Goal: Find specific page/section: Find specific page/section

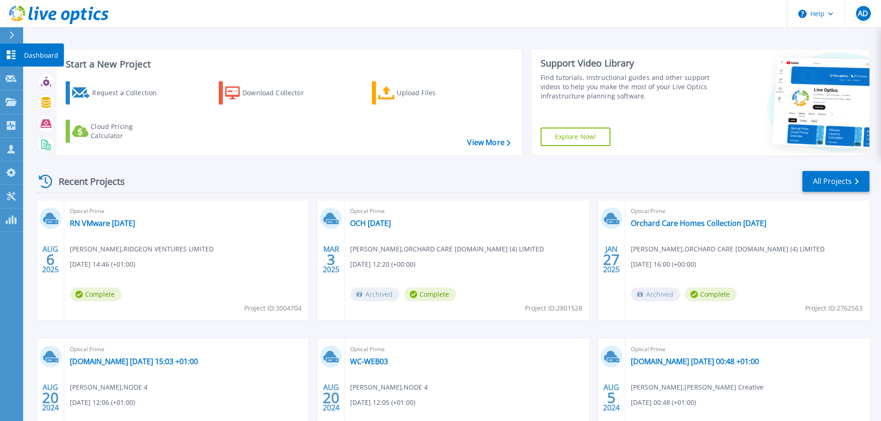
click at [11, 56] on icon at bounding box center [11, 54] width 11 height 9
click at [12, 96] on link "Projects Projects" at bounding box center [11, 103] width 23 height 24
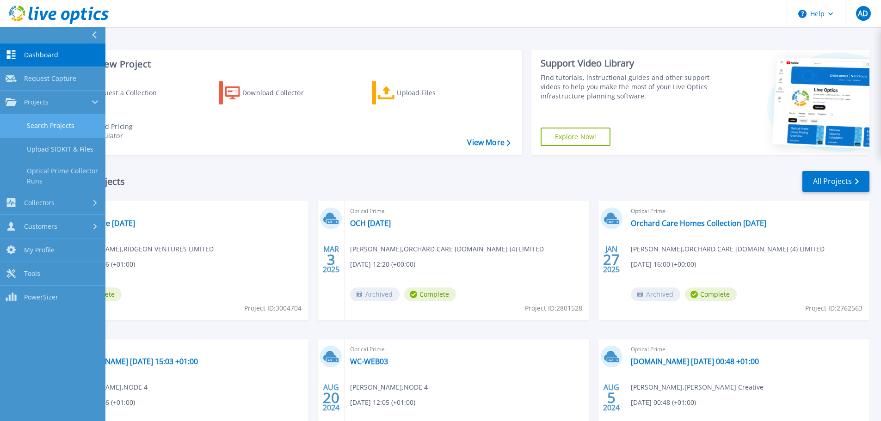
click at [60, 123] on link "Search Projects" at bounding box center [52, 126] width 105 height 24
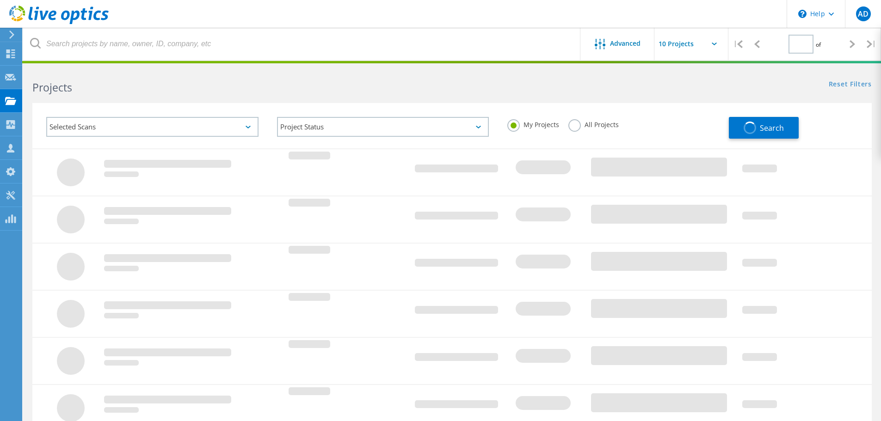
type input "1"
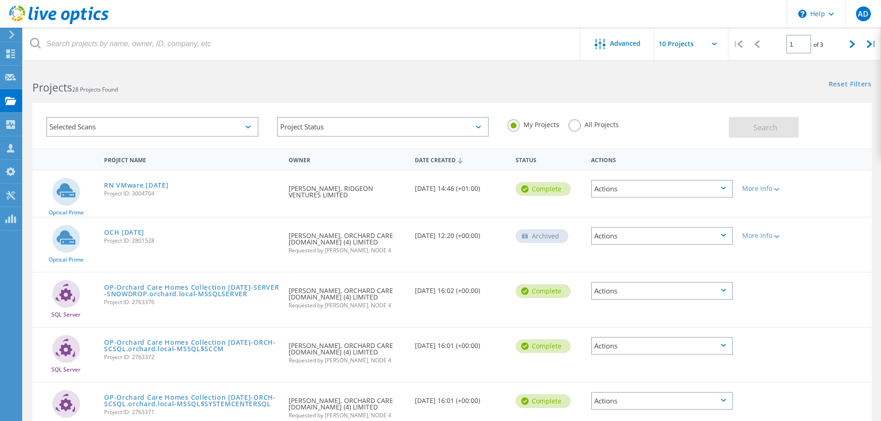
click at [573, 125] on label "All Projects" at bounding box center [593, 123] width 50 height 9
click at [0, 0] on input "All Projects" at bounding box center [0, 0] width 0 height 0
click at [750, 129] on button "Search" at bounding box center [764, 127] width 70 height 21
click at [510, 124] on label "My Projects" at bounding box center [533, 123] width 52 height 9
click at [0, 0] on input "My Projects" at bounding box center [0, 0] width 0 height 0
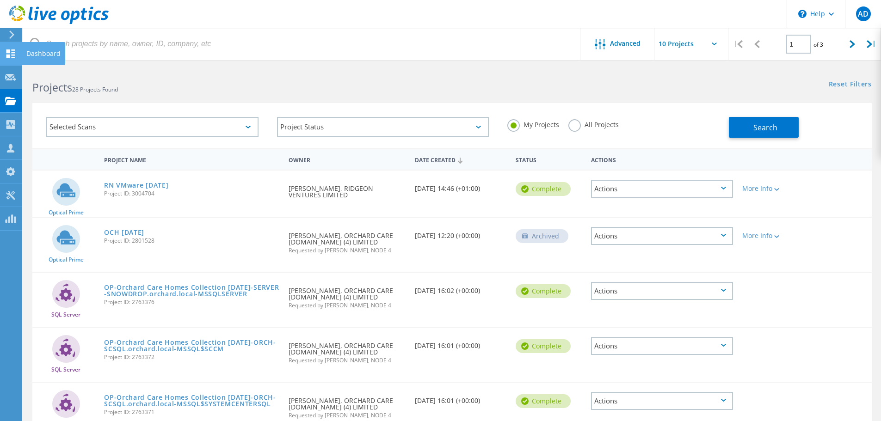
click at [33, 57] on div "Dashboard" at bounding box center [43, 53] width 34 height 6
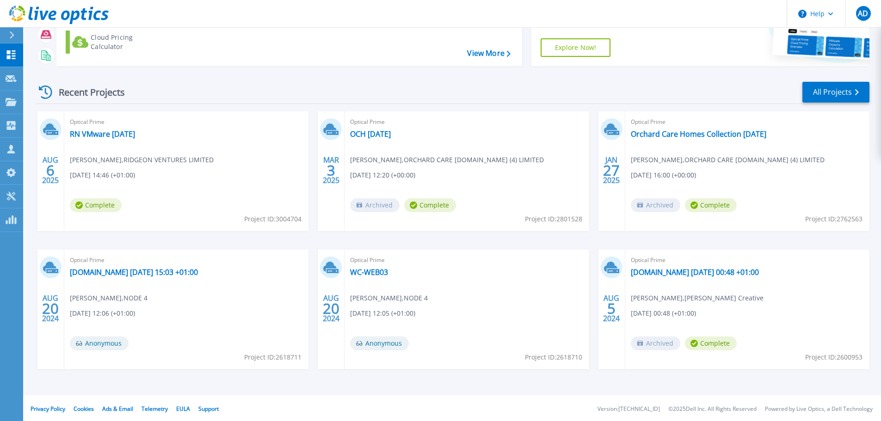
scroll to position [91, 0]
